Goal: Use online tool/utility: Utilize a website feature to perform a specific function

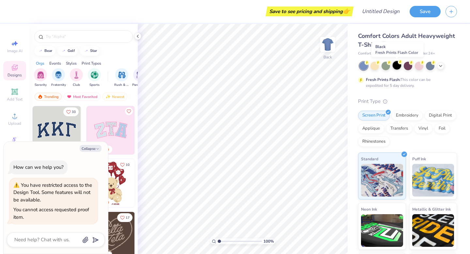
click at [395, 66] on div at bounding box center [396, 65] width 8 height 8
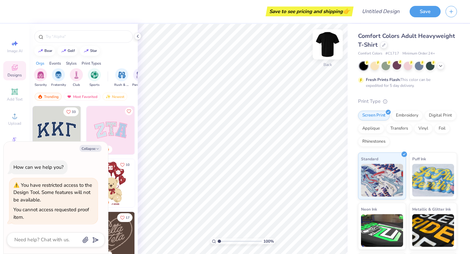
click at [323, 49] on img at bounding box center [327, 44] width 26 height 26
click at [96, 147] on icon "button" at bounding box center [98, 149] width 4 height 4
type textarea "x"
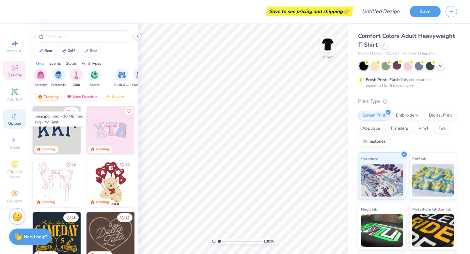
click at [16, 116] on icon at bounding box center [15, 116] width 8 height 8
click at [13, 121] on span "Upload" at bounding box center [14, 123] width 13 height 5
click at [18, 117] on icon at bounding box center [15, 116] width 8 height 8
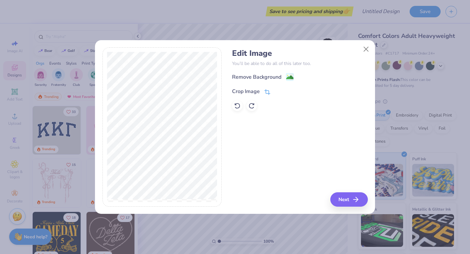
click at [254, 93] on div "Crop Image" at bounding box center [246, 91] width 28 height 8
click at [278, 90] on icon at bounding box center [278, 91] width 4 height 4
click at [269, 91] on icon at bounding box center [267, 92] width 6 height 6
click at [277, 91] on icon at bounding box center [278, 91] width 4 height 4
click at [289, 74] on rect at bounding box center [289, 77] width 7 height 7
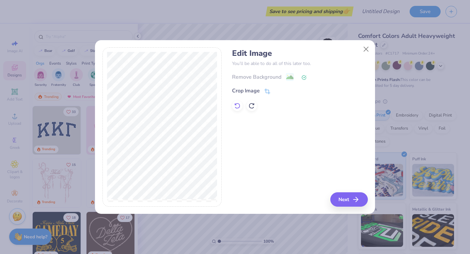
click at [239, 107] on icon at bounding box center [237, 105] width 7 height 7
click at [358, 201] on polyline "button" at bounding box center [358, 199] width 2 height 5
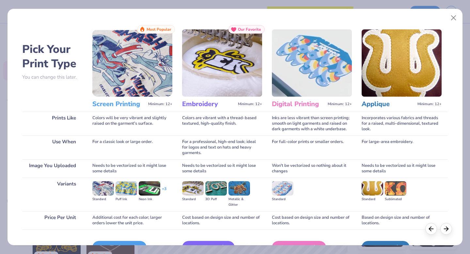
scroll to position [39, 0]
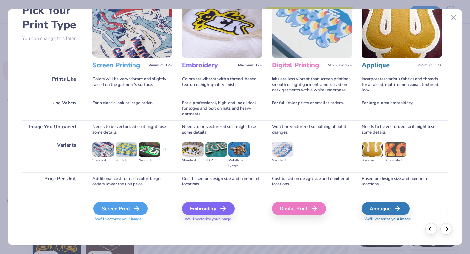
click at [118, 212] on div "Screen Print" at bounding box center [120, 208] width 54 height 13
